Goal: Information Seeking & Learning: Learn about a topic

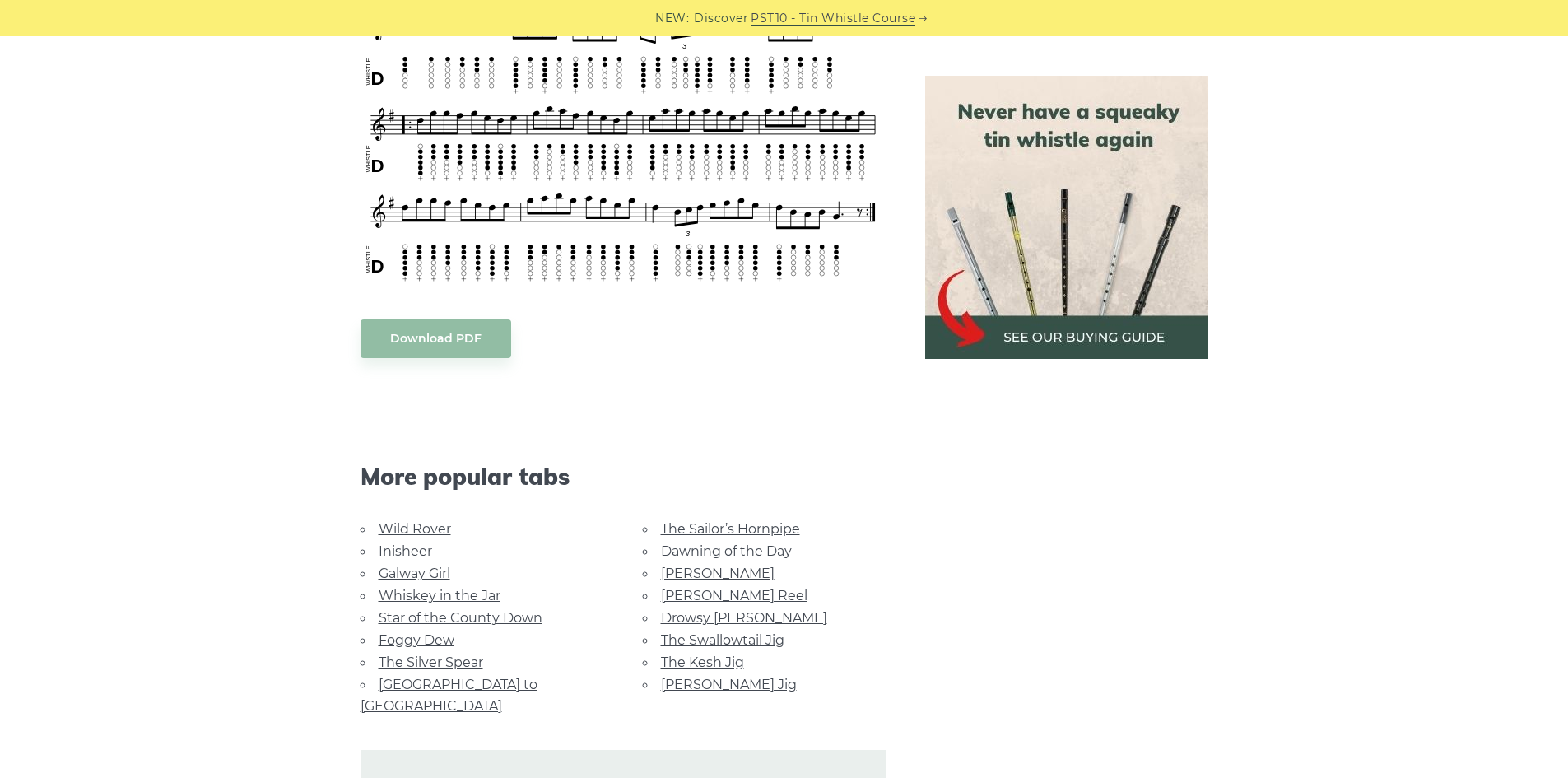
scroll to position [1235, 0]
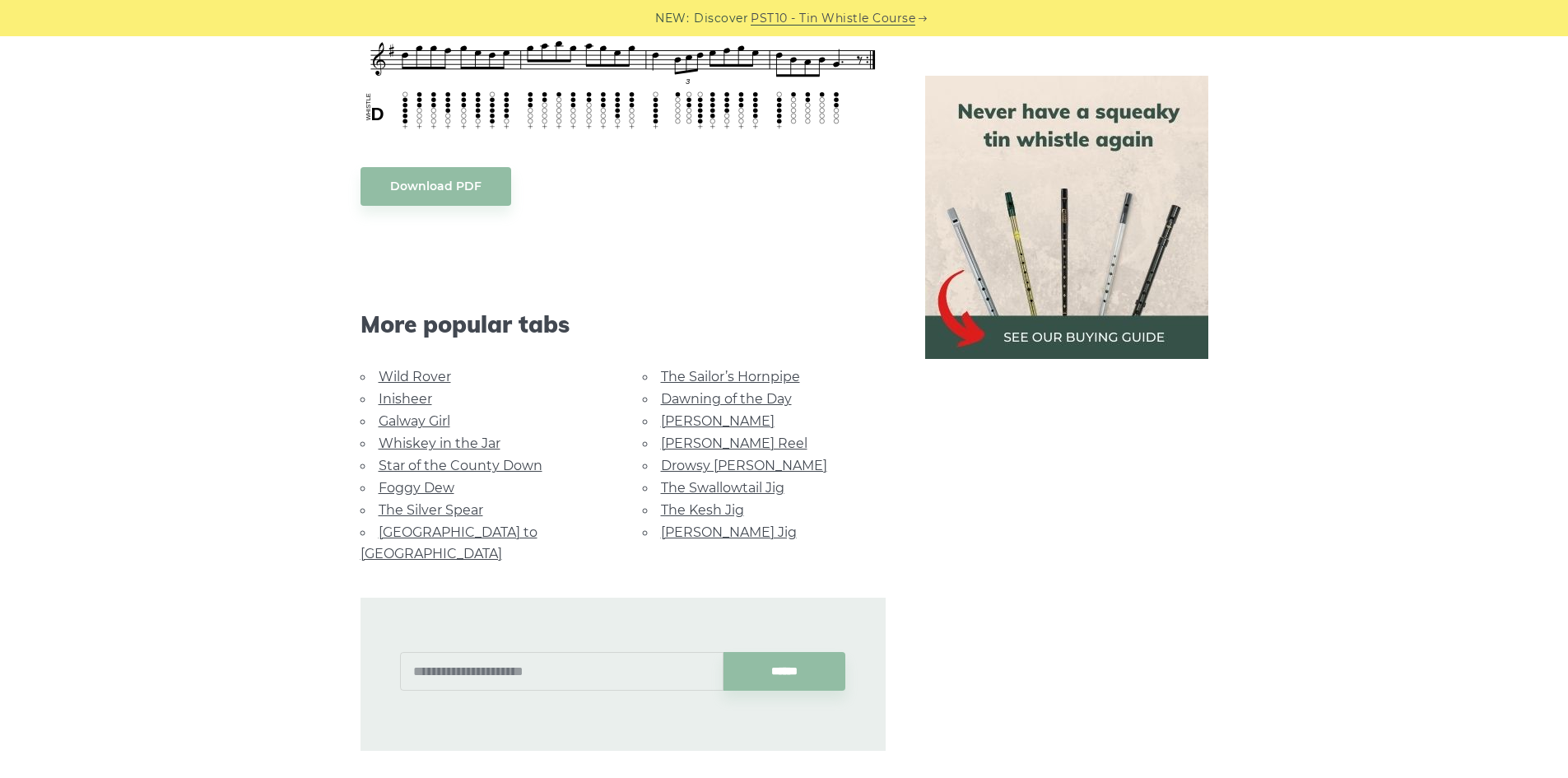
click at [419, 489] on link "Foggy Dew" at bounding box center [417, 488] width 76 height 16
click at [455, 527] on link "Rocky Road to Dublin" at bounding box center [449, 543] width 177 height 37
click at [690, 422] on link "[PERSON_NAME]" at bounding box center [717, 420] width 113 height 16
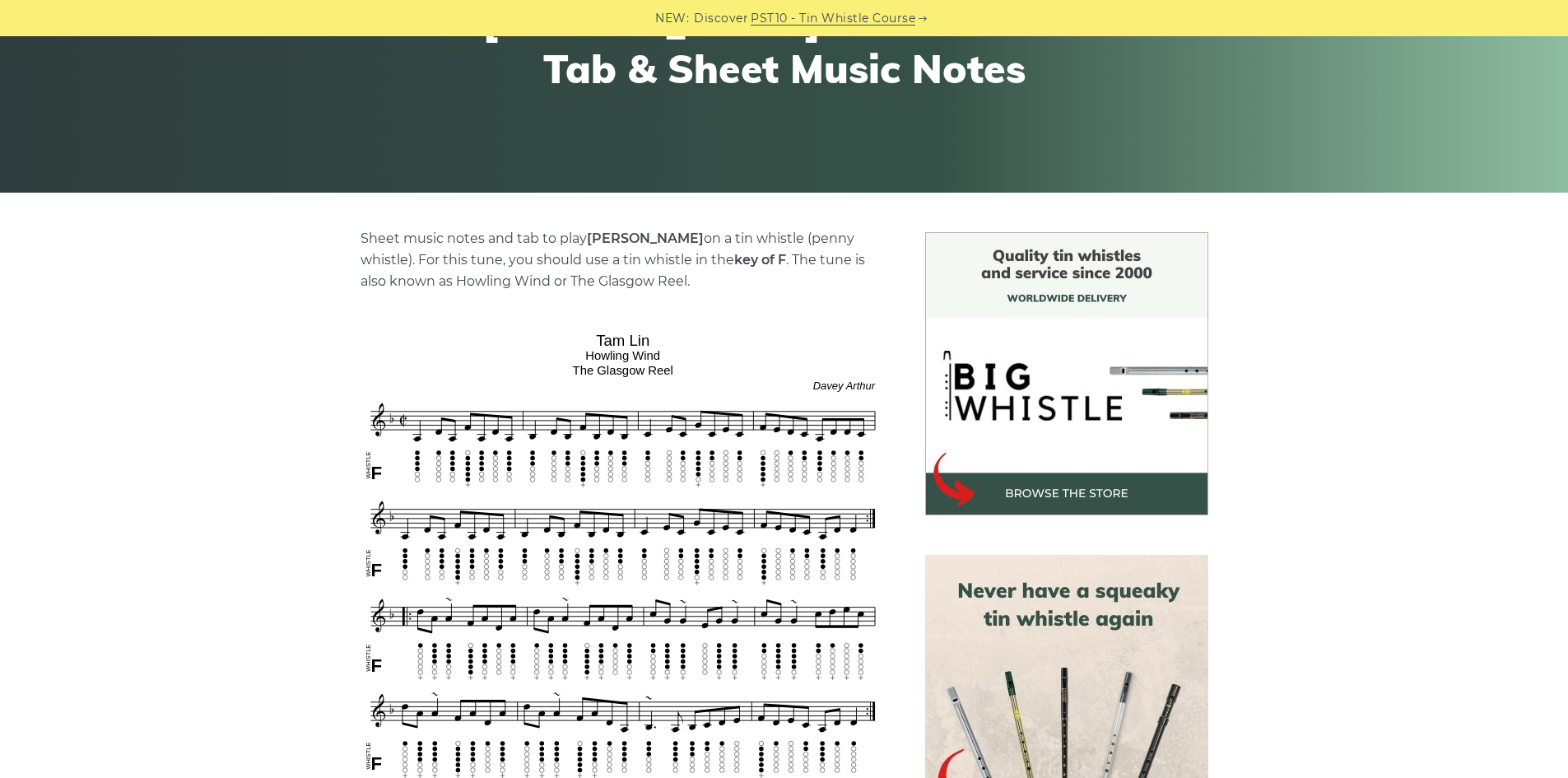
scroll to position [247, 0]
